Goal: Task Accomplishment & Management: Use online tool/utility

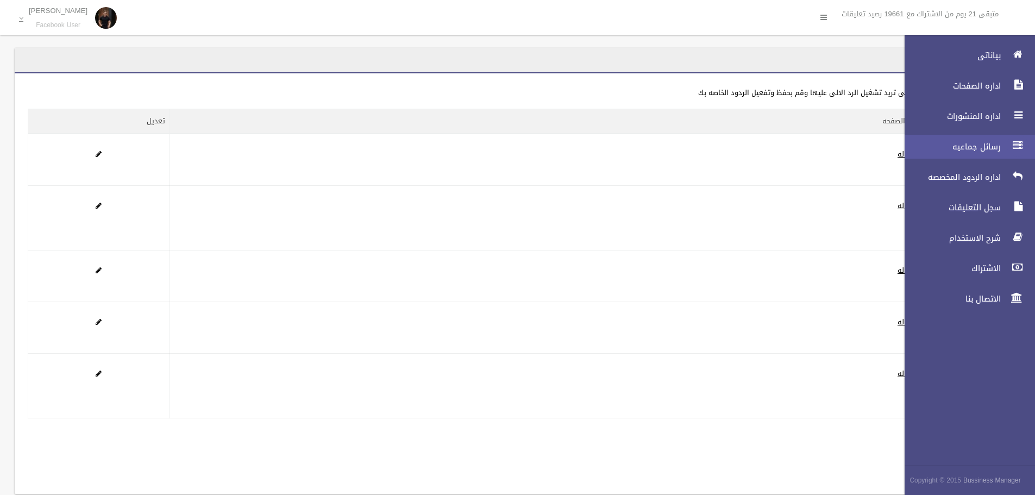
click at [1015, 141] on icon at bounding box center [1018, 146] width 10 height 22
click at [974, 143] on span "رسائل جماعيه" at bounding box center [949, 146] width 109 height 11
